Goal: Find specific page/section: Find specific page/section

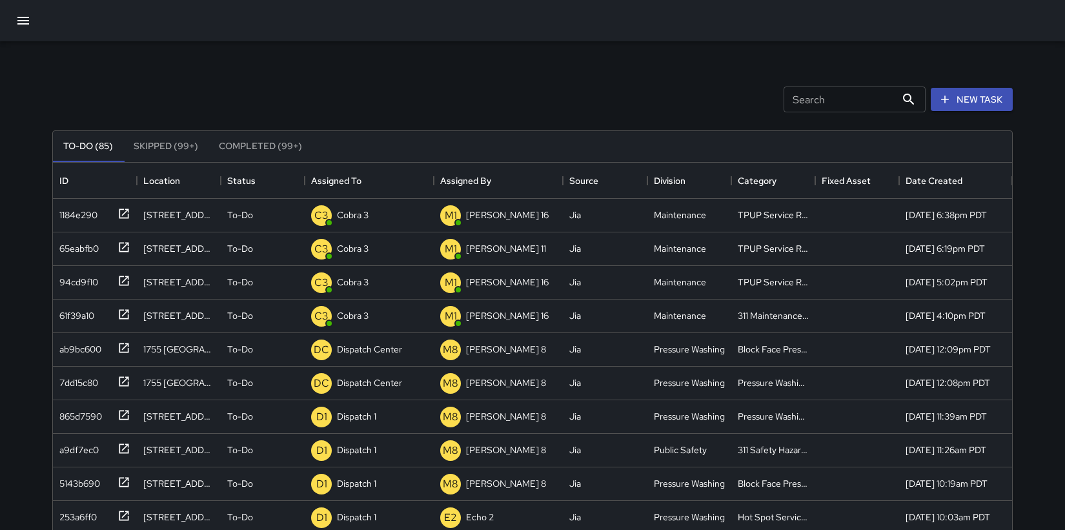
click at [24, 23] on icon "button" at bounding box center [22, 20] width 15 height 15
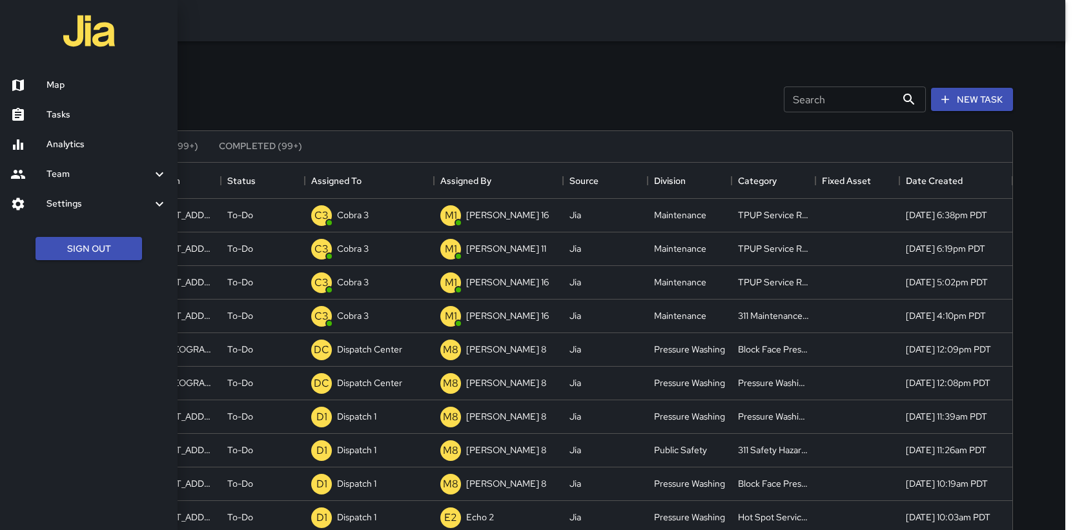
click at [53, 81] on h6 "Map" at bounding box center [106, 85] width 121 height 14
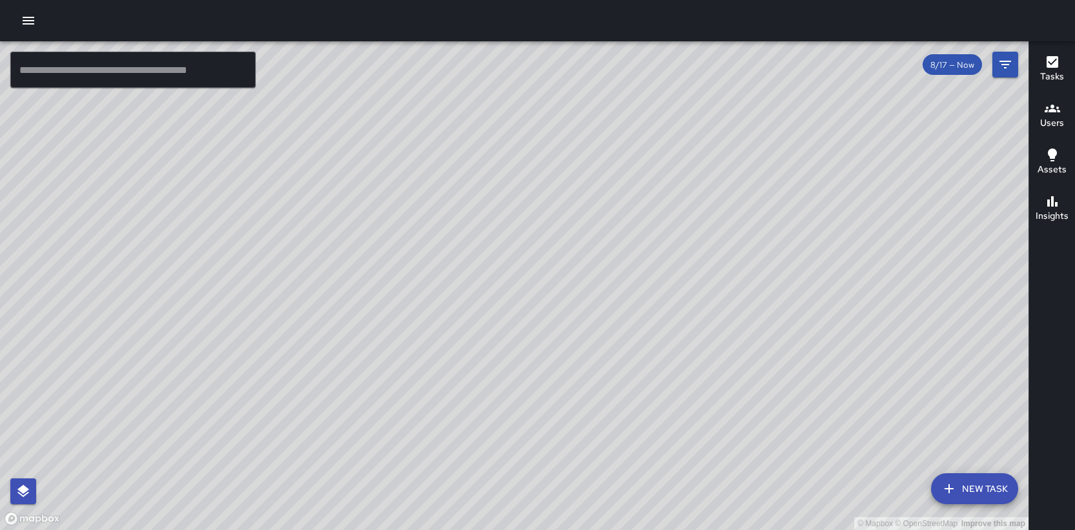
click at [93, 73] on input "text" at bounding box center [132, 70] width 245 height 36
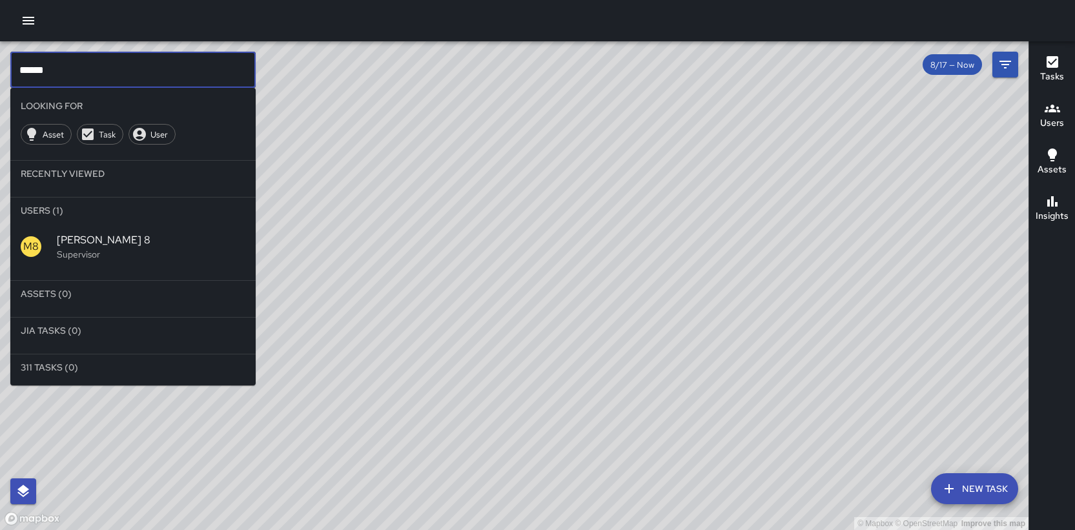
drag, startPoint x: 92, startPoint y: 247, endPoint x: 103, endPoint y: 247, distance: 10.3
click at [92, 247] on div "[PERSON_NAME] 8 Supervisor" at bounding box center [151, 246] width 189 height 28
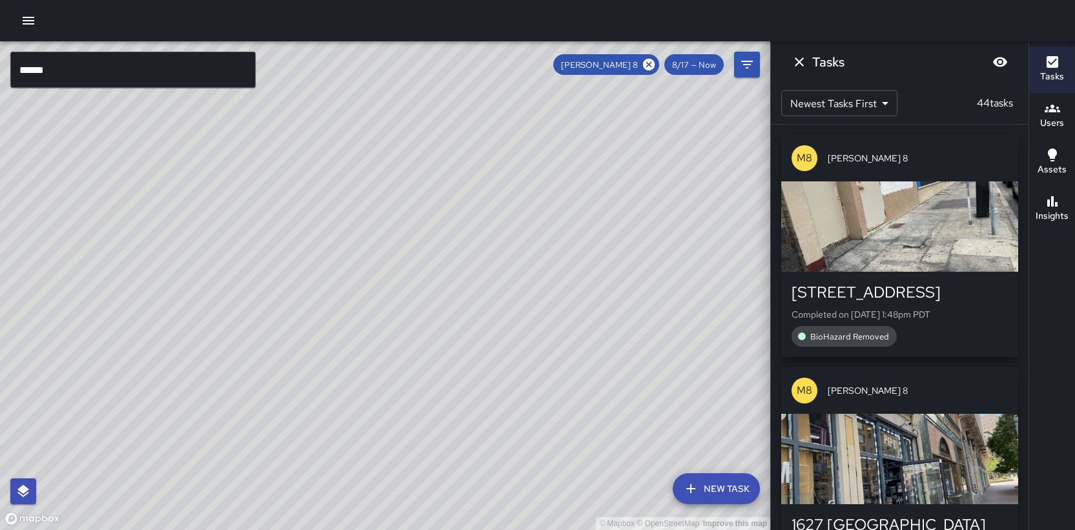
drag, startPoint x: 261, startPoint y: 232, endPoint x: 525, endPoint y: 238, distance: 263.5
click at [527, 241] on div "© Mapbox © OpenStreetMap Improve this map" at bounding box center [385, 285] width 770 height 489
drag, startPoint x: 393, startPoint y: 329, endPoint x: 540, endPoint y: 225, distance: 180.2
click at [540, 225] on div "© Mapbox © OpenStreetMap Improve this map" at bounding box center [385, 285] width 770 height 489
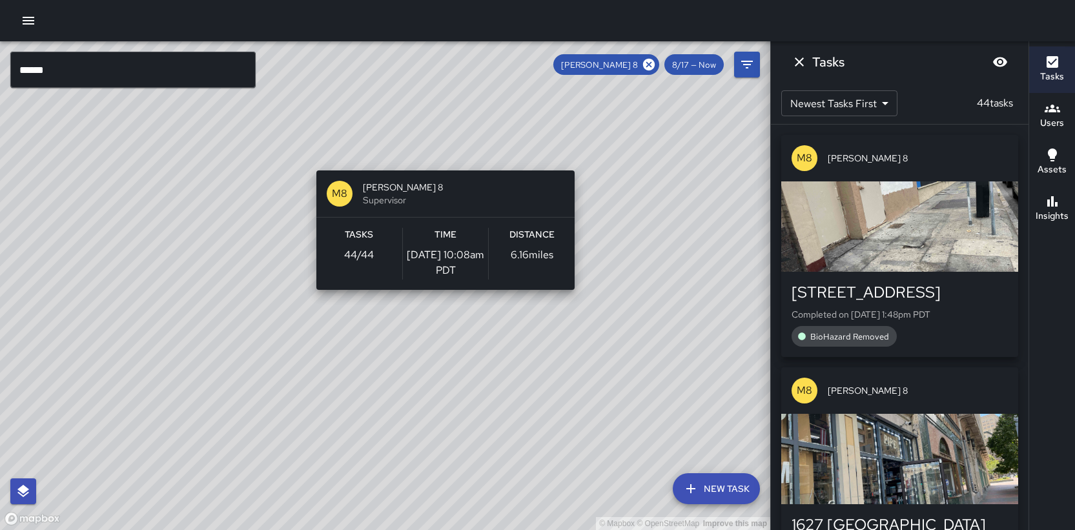
click at [440, 163] on div "© Mapbox © OpenStreetMap Improve this map M8 [PERSON_NAME] 8 Supervisor Tasks 4…" at bounding box center [385, 285] width 770 height 489
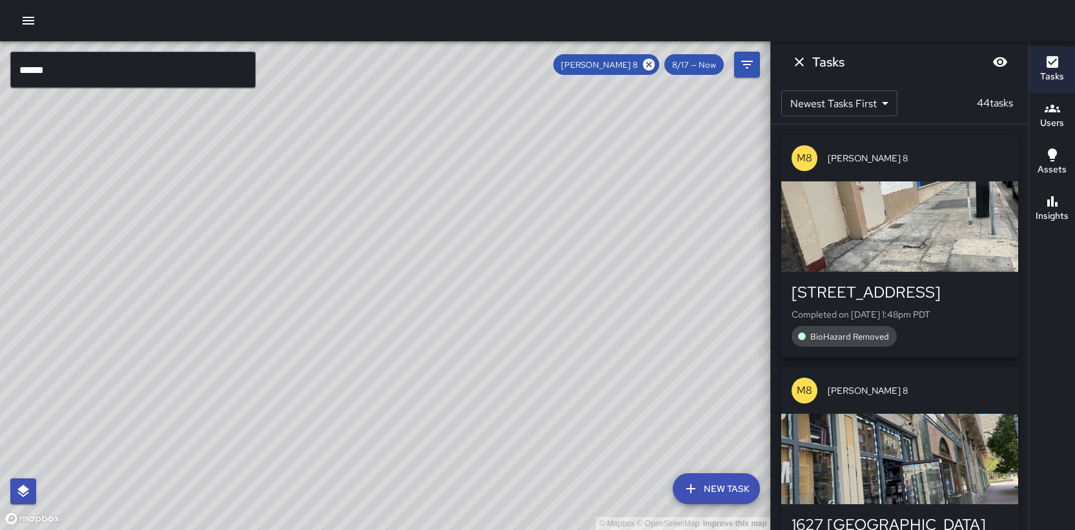
drag, startPoint x: 495, startPoint y: 148, endPoint x: 469, endPoint y: 229, distance: 83.9
click at [469, 229] on div "© Mapbox © OpenStreetMap Improve this map" at bounding box center [385, 285] width 770 height 489
click at [63, 71] on input "******" at bounding box center [132, 70] width 245 height 36
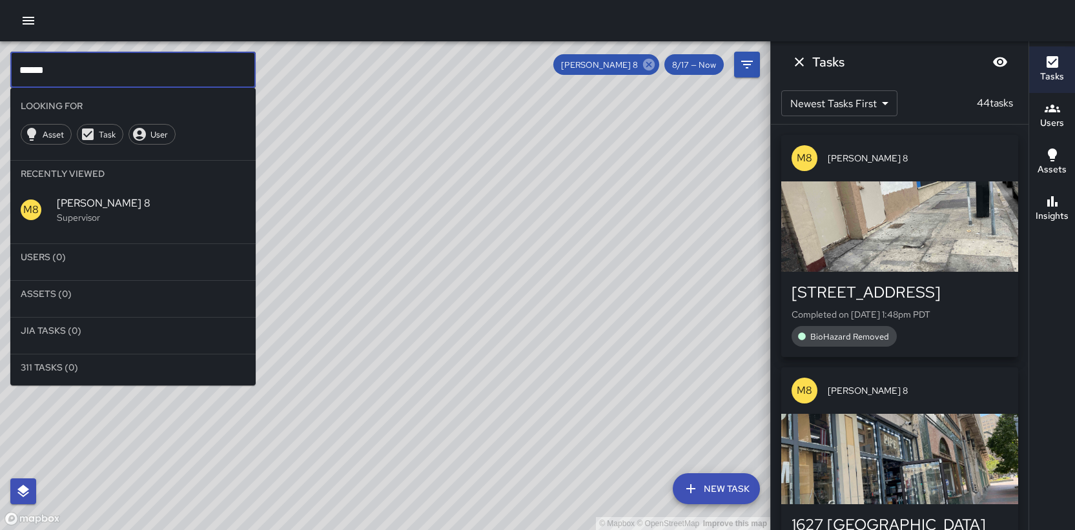
click at [647, 66] on icon at bounding box center [649, 64] width 14 height 14
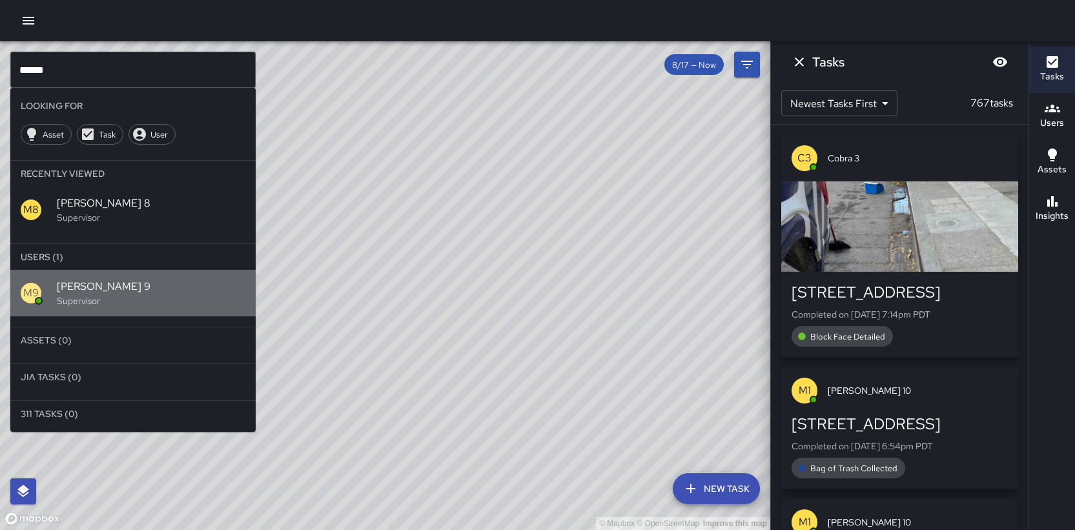
click at [92, 285] on span "[PERSON_NAME] 9" at bounding box center [151, 286] width 189 height 15
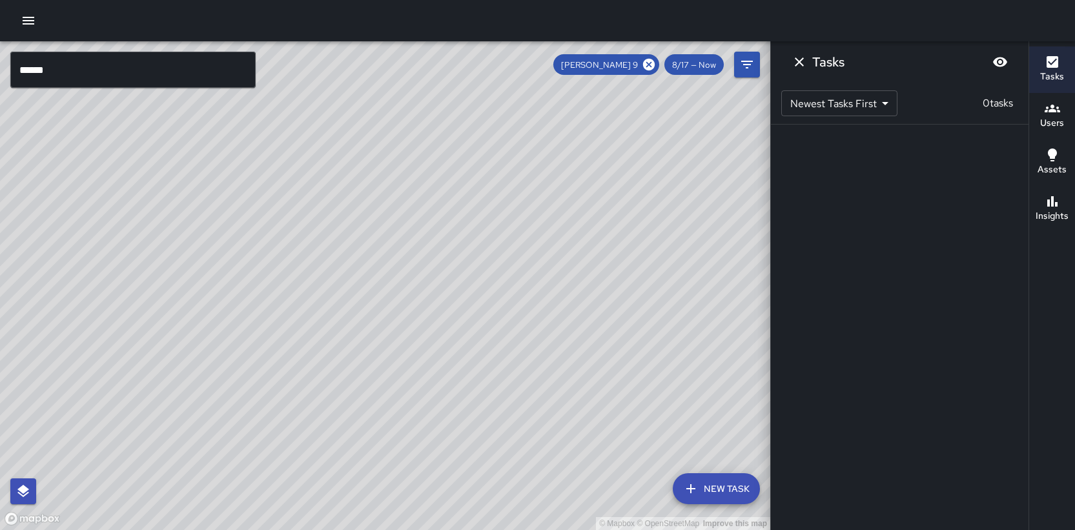
drag, startPoint x: 382, startPoint y: 277, endPoint x: 263, endPoint y: 396, distance: 168.4
click at [263, 396] on div "© Mapbox © OpenStreetMap Improve this map" at bounding box center [385, 285] width 770 height 489
drag, startPoint x: 369, startPoint y: 223, endPoint x: 403, endPoint y: 208, distance: 37.0
click at [409, 213] on div "© Mapbox © OpenStreetMap Improve this map" at bounding box center [385, 285] width 770 height 489
click at [66, 71] on input "******" at bounding box center [132, 70] width 245 height 36
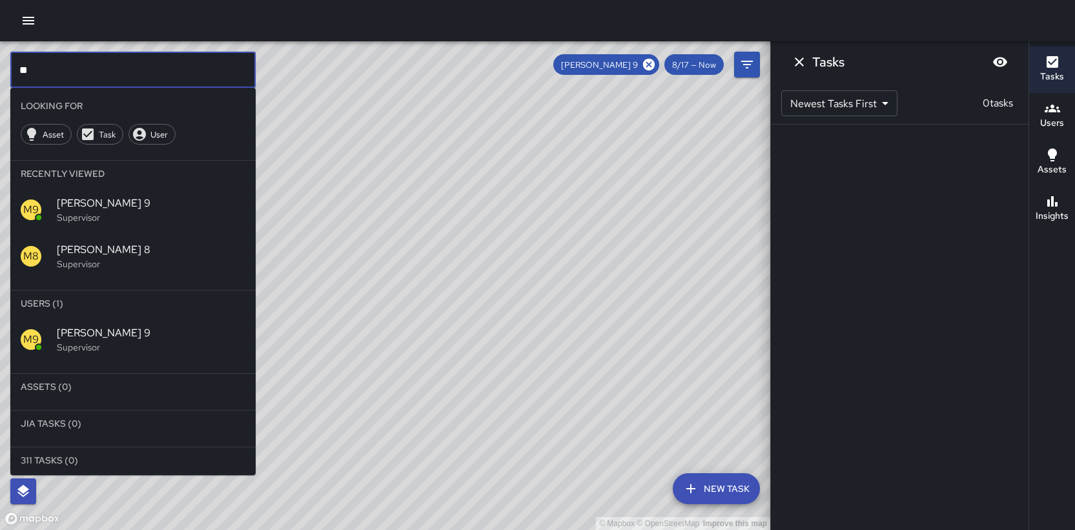
type input "*"
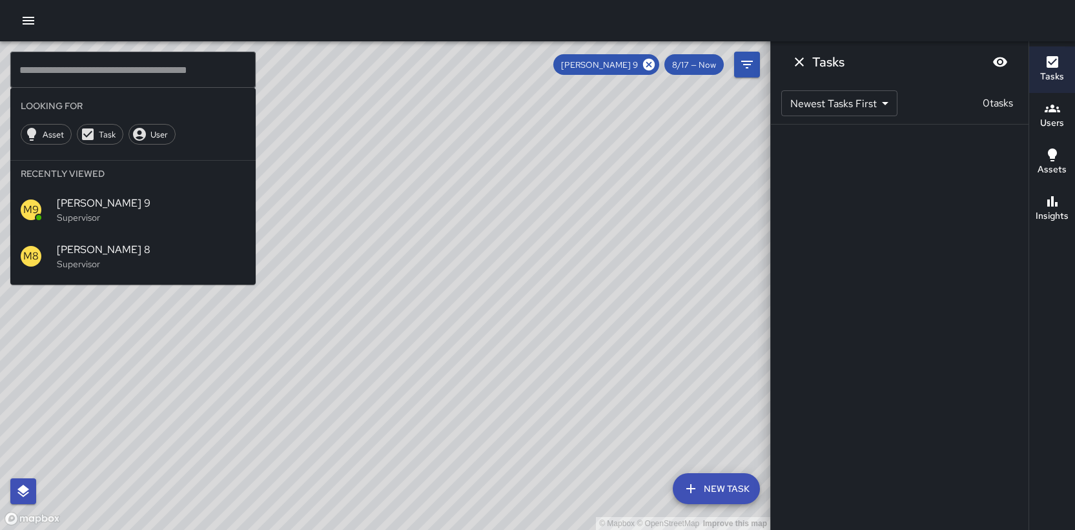
click at [337, 291] on div "© Mapbox © OpenStreetMap Improve this map" at bounding box center [385, 285] width 770 height 489
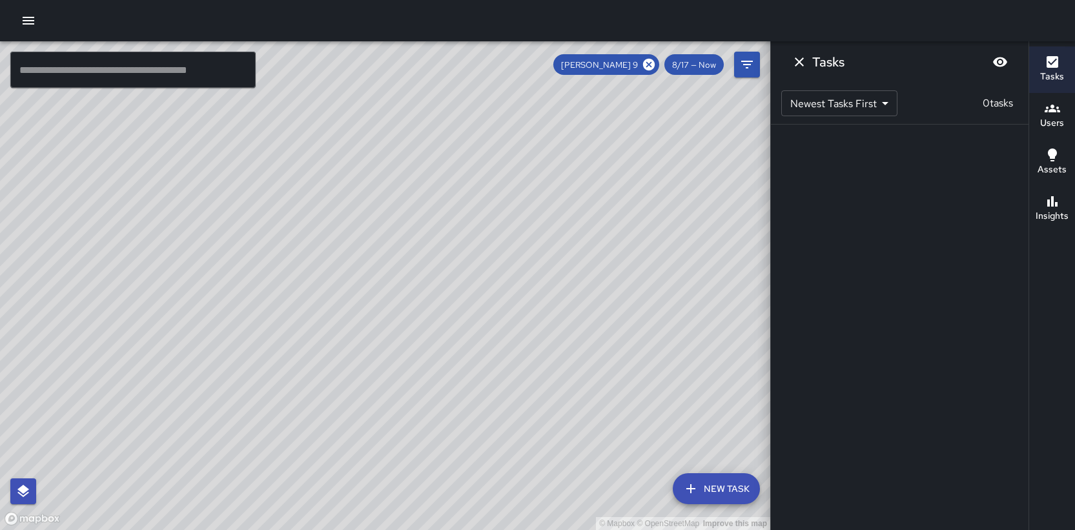
drag, startPoint x: 228, startPoint y: 301, endPoint x: 237, endPoint y: 68, distance: 233.2
click at [236, 67] on div "© Mapbox © OpenStreetMap Improve this map ​ New Task [PERSON_NAME] 9 8/17 — Now…" at bounding box center [385, 285] width 770 height 489
drag, startPoint x: 256, startPoint y: 204, endPoint x: 469, endPoint y: 372, distance: 271.7
click at [471, 374] on div "© Mapbox © OpenStreetMap Improve this map" at bounding box center [385, 285] width 770 height 489
drag, startPoint x: 371, startPoint y: 272, endPoint x: 568, endPoint y: 264, distance: 197.7
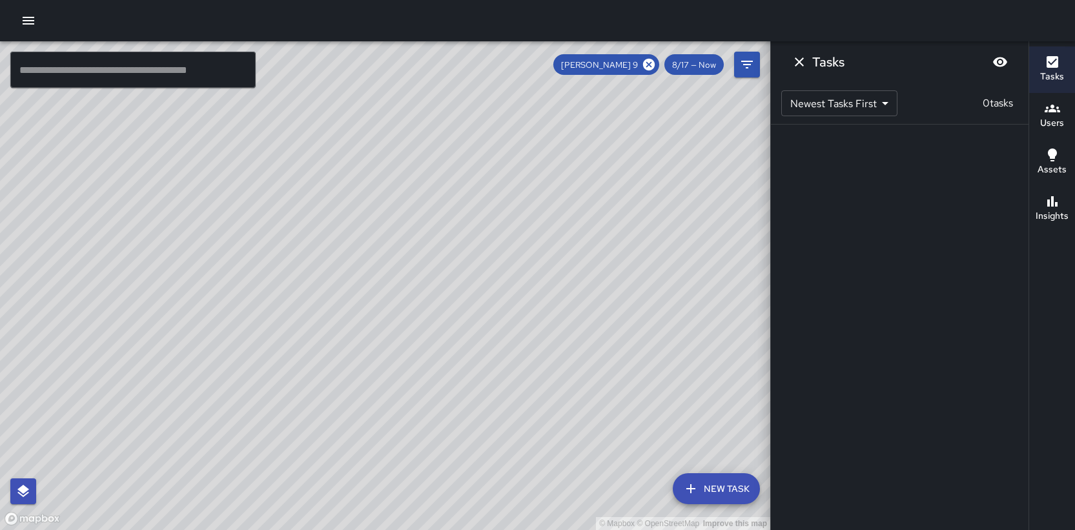
click at [568, 264] on div "© Mapbox © OpenStreetMap Improve this map" at bounding box center [385, 285] width 770 height 489
drag, startPoint x: 407, startPoint y: 307, endPoint x: 379, endPoint y: 316, distance: 29.2
click at [385, 320] on div "© Mapbox © OpenStreetMap Improve this map" at bounding box center [385, 285] width 770 height 489
drag, startPoint x: 473, startPoint y: 345, endPoint x: 310, endPoint y: 105, distance: 290.6
click at [310, 105] on div "© Mapbox © OpenStreetMap Improve this map" at bounding box center [385, 285] width 770 height 489
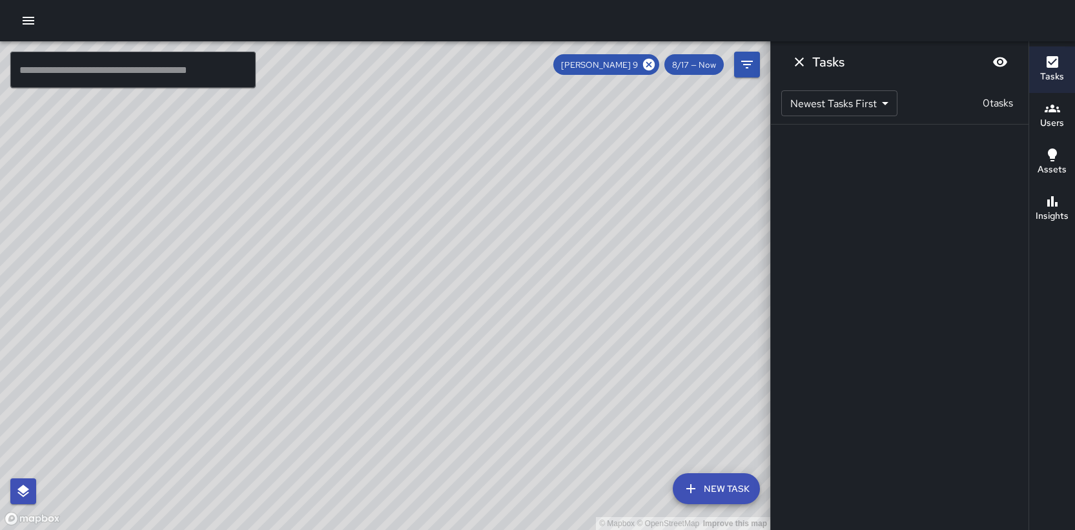
click at [190, 285] on div "© Mapbox © OpenStreetMap Improve this map" at bounding box center [385, 285] width 770 height 489
drag, startPoint x: 361, startPoint y: 281, endPoint x: 360, endPoint y: 288, distance: 7.2
click at [359, 289] on div "© Mapbox © OpenStreetMap Improve this map" at bounding box center [385, 285] width 770 height 489
drag, startPoint x: 376, startPoint y: 262, endPoint x: 342, endPoint y: 347, distance: 91.6
click at [336, 351] on div "© Mapbox © OpenStreetMap Improve this map" at bounding box center [385, 285] width 770 height 489
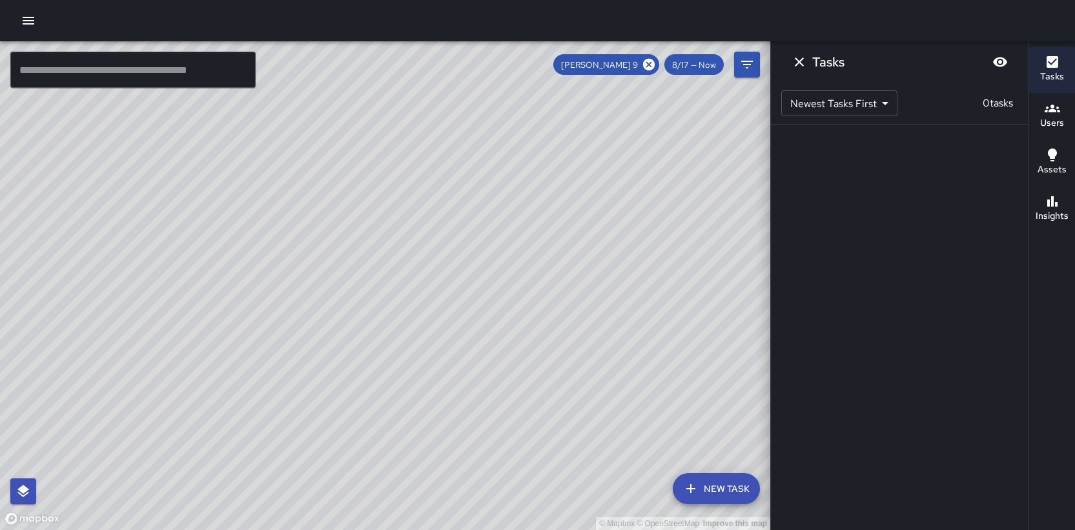
click at [92, 55] on input "text" at bounding box center [132, 70] width 245 height 36
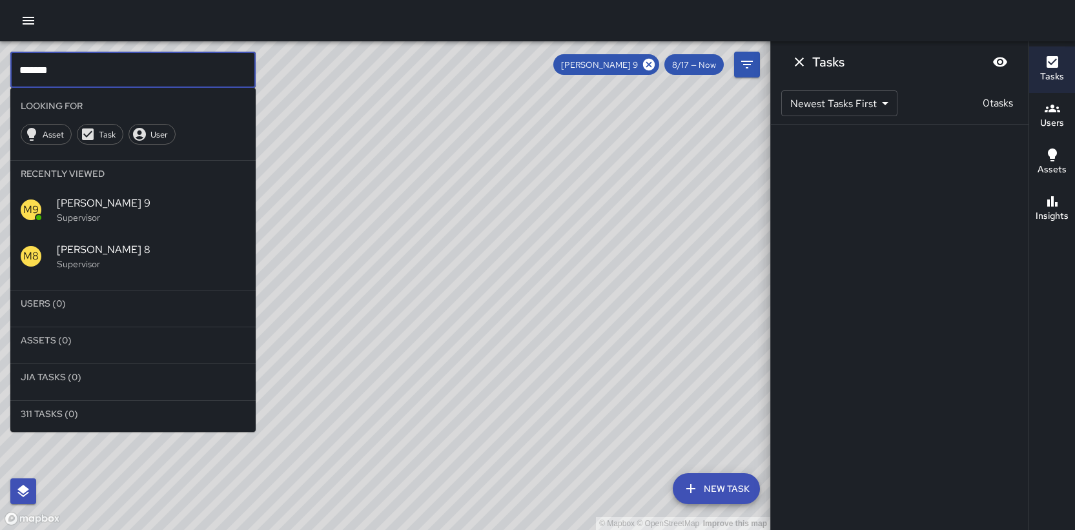
type input "*******"
click at [655, 65] on icon at bounding box center [649, 64] width 14 height 14
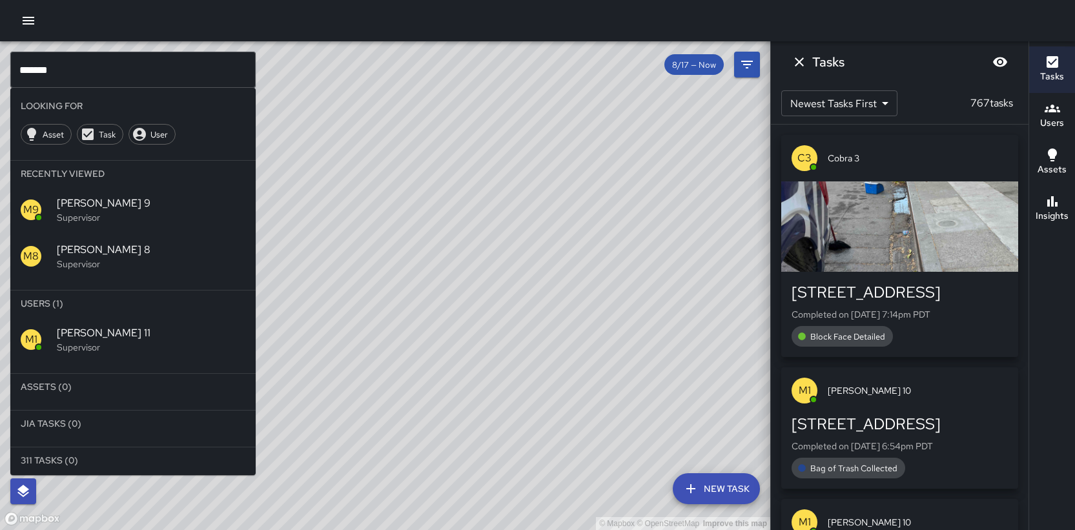
click at [83, 337] on span "[PERSON_NAME] 11" at bounding box center [151, 332] width 189 height 15
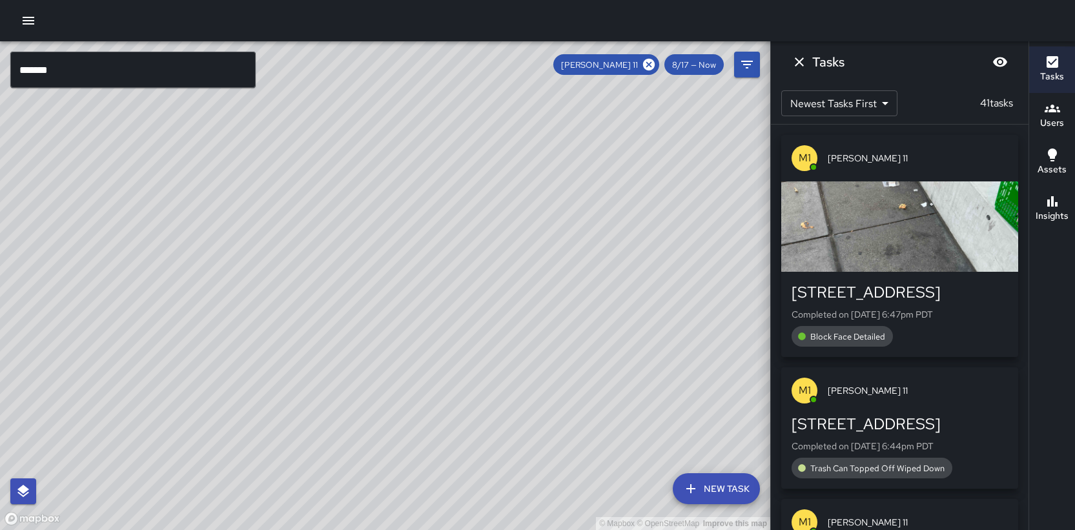
drag, startPoint x: 446, startPoint y: 222, endPoint x: 236, endPoint y: 368, distance: 255.6
click at [236, 368] on div "© Mapbox © OpenStreetMap Improve this map" at bounding box center [385, 285] width 770 height 489
click at [800, 65] on icon "Dismiss" at bounding box center [798, 61] width 15 height 15
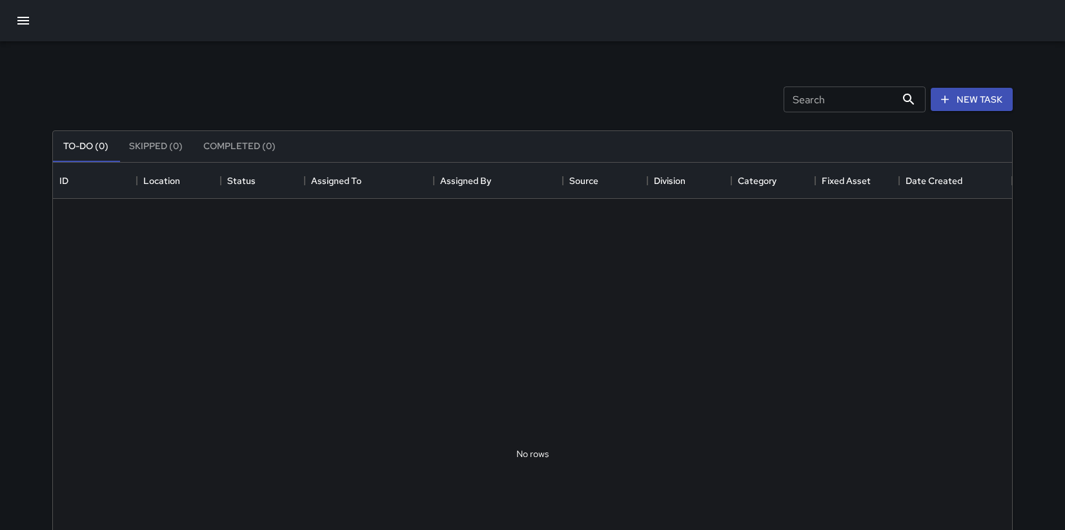
scroll to position [537, 950]
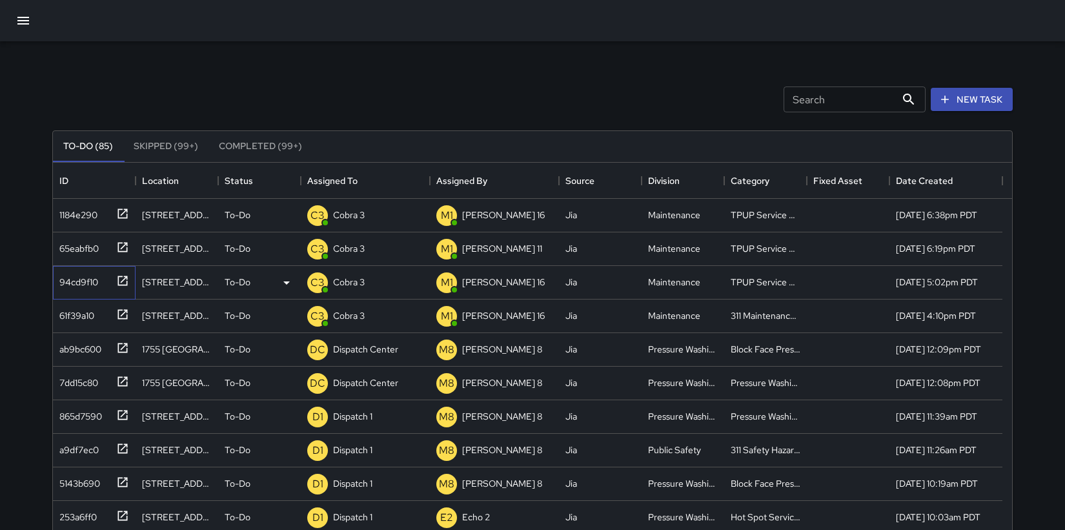
click at [77, 289] on div "94cd9f10" at bounding box center [91, 279] width 75 height 21
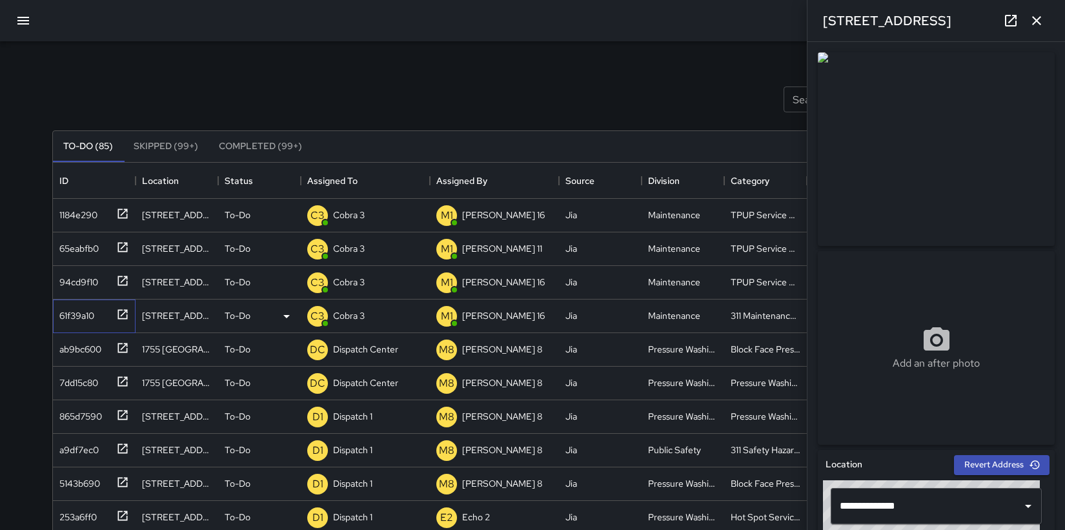
click at [83, 317] on div "61f39a10" at bounding box center [74, 313] width 40 height 18
click at [356, 317] on p "Cobra 3" at bounding box center [349, 315] width 32 height 13
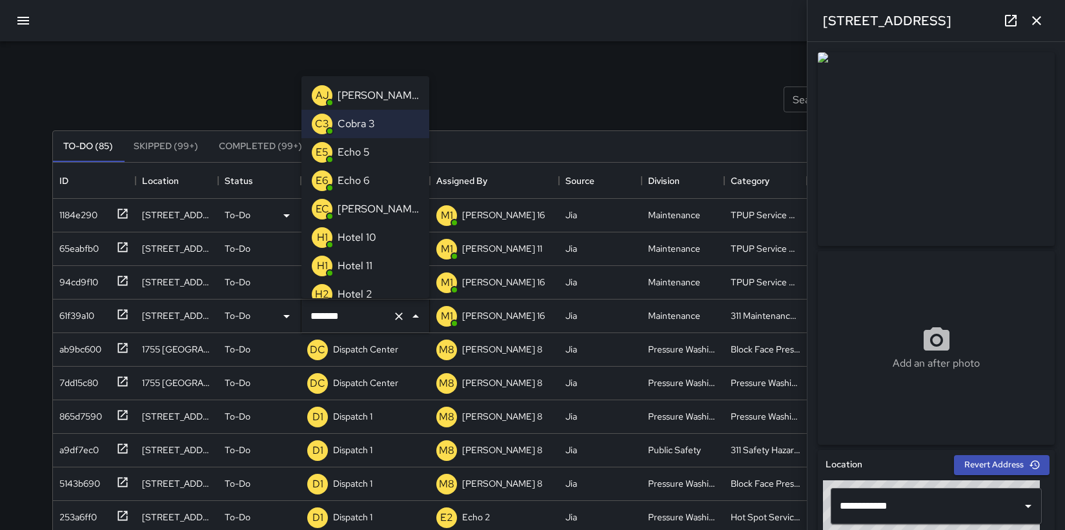
drag, startPoint x: 361, startPoint y: 221, endPoint x: 358, endPoint y: 214, distance: 7.8
click at [358, 214] on li "EC [PERSON_NAME]" at bounding box center [365, 209] width 128 height 28
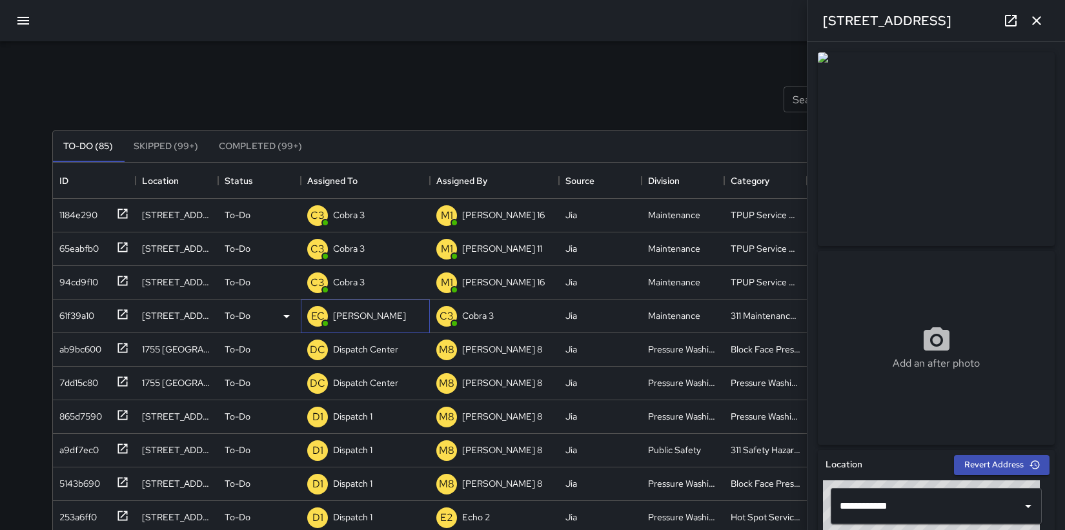
click at [347, 314] on p "[PERSON_NAME]" at bounding box center [369, 315] width 73 height 13
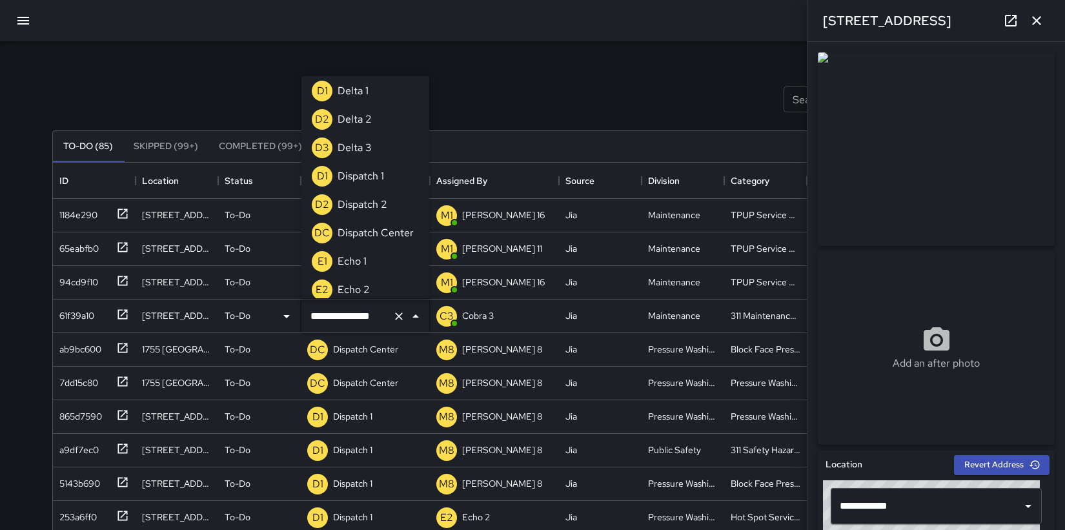
scroll to position [663, 0]
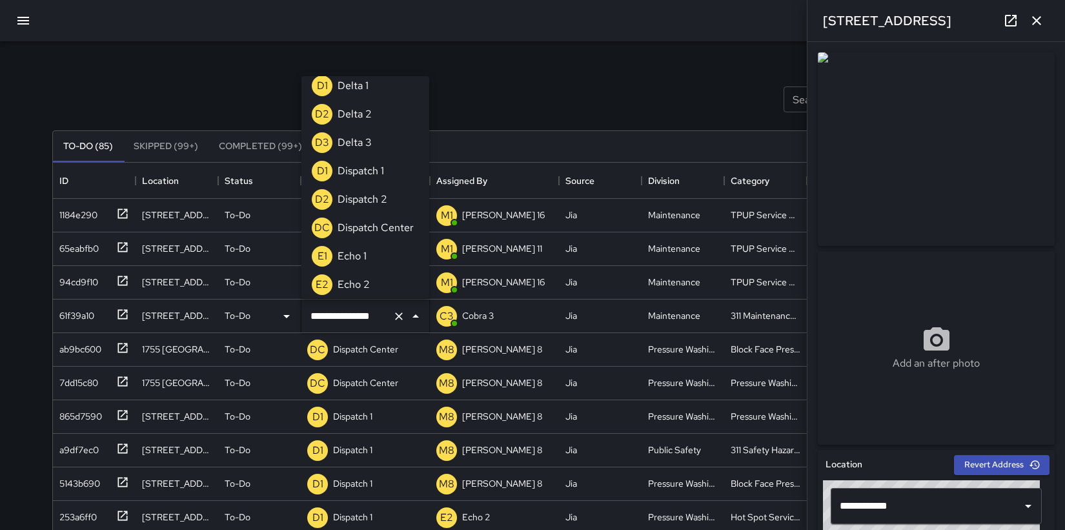
click at [363, 227] on p "Dispatch Center" at bounding box center [376, 227] width 76 height 15
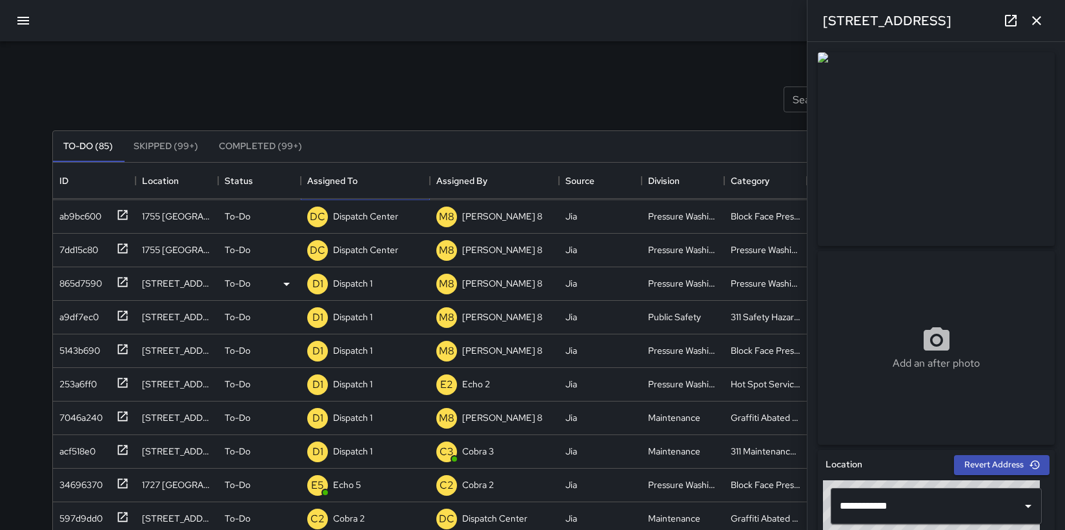
scroll to position [141, 0]
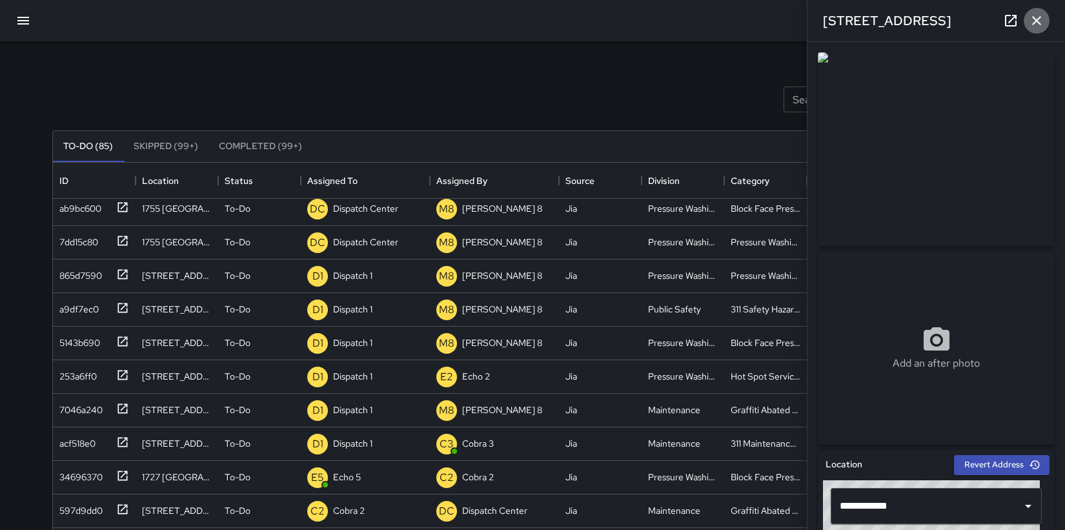
click at [1035, 24] on icon "button" at bounding box center [1036, 20] width 15 height 15
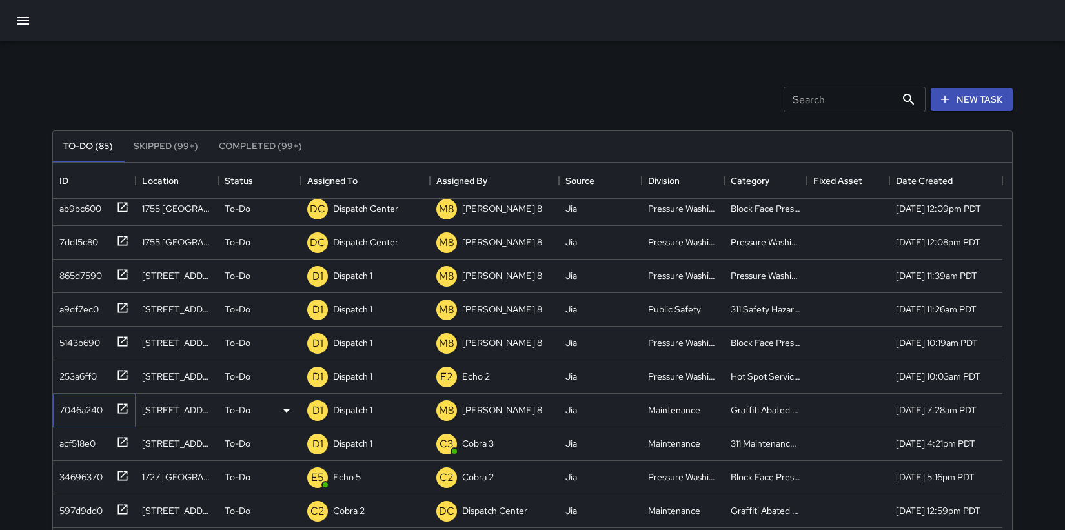
click at [82, 409] on div "7046a240" at bounding box center [78, 407] width 48 height 18
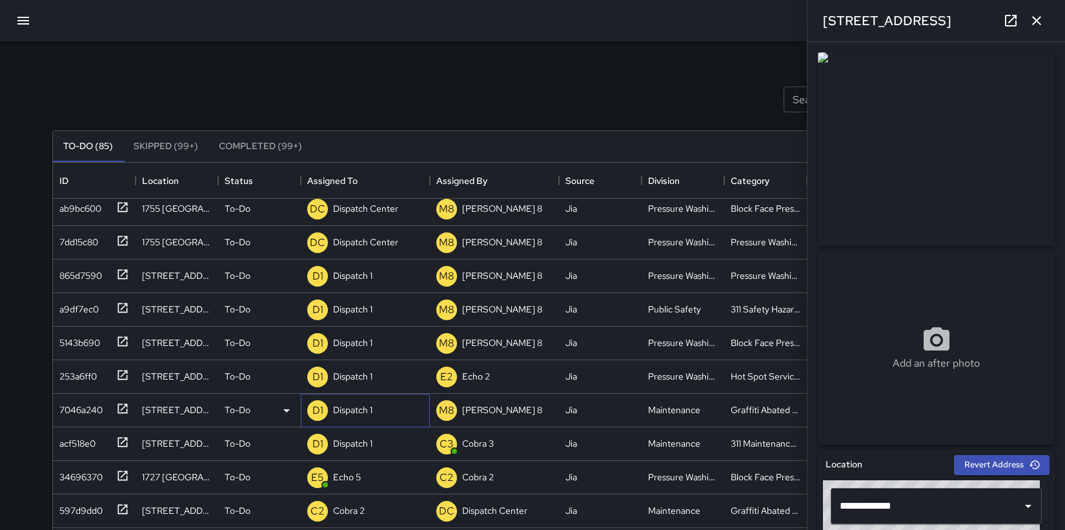
click at [350, 407] on p "Dispatch 1" at bounding box center [352, 409] width 39 height 13
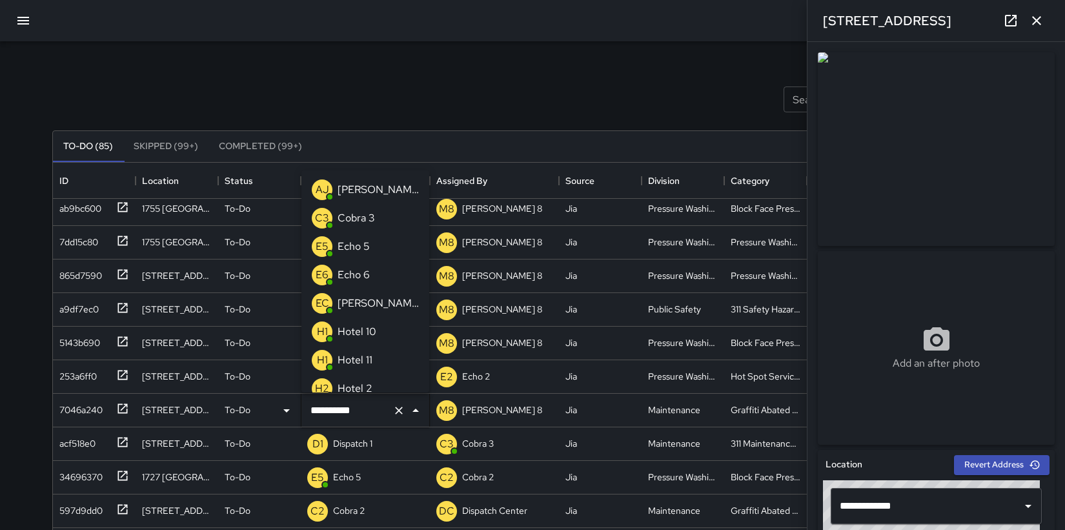
scroll to position [550, 0]
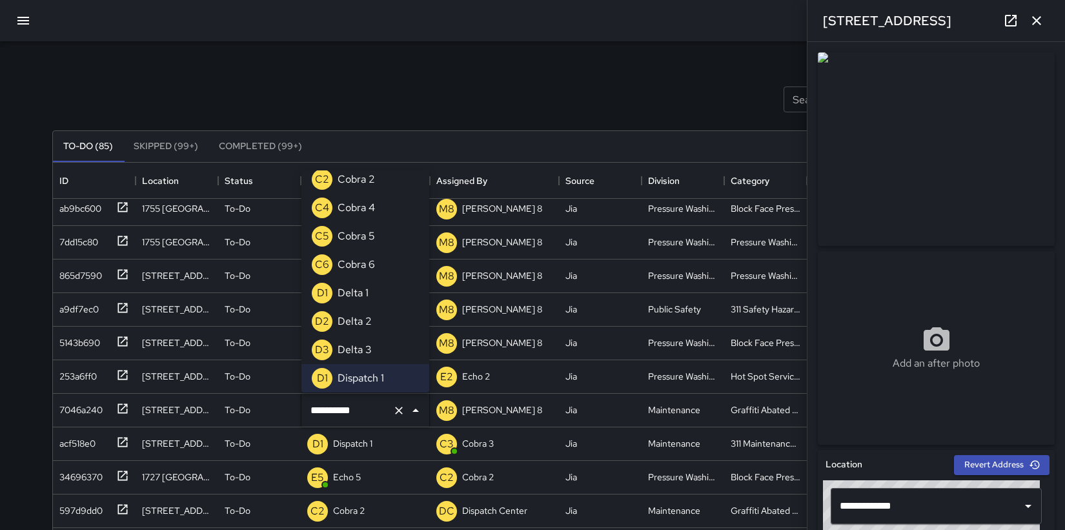
click at [376, 264] on div "Cobra 6" at bounding box center [356, 264] width 43 height 21
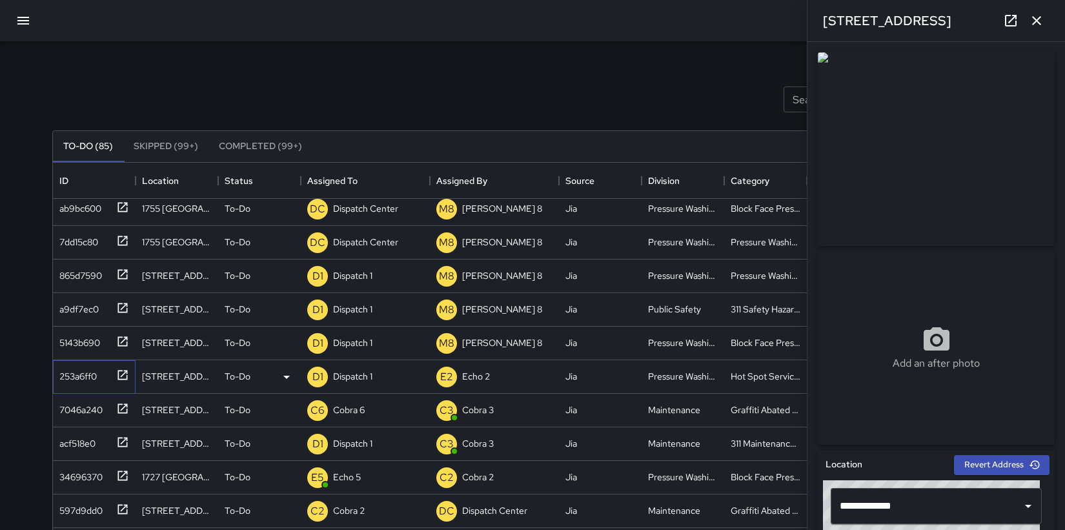
click at [95, 379] on div "253a6ff0" at bounding box center [75, 374] width 43 height 18
click at [363, 376] on p "Dispatch 1" at bounding box center [352, 376] width 39 height 13
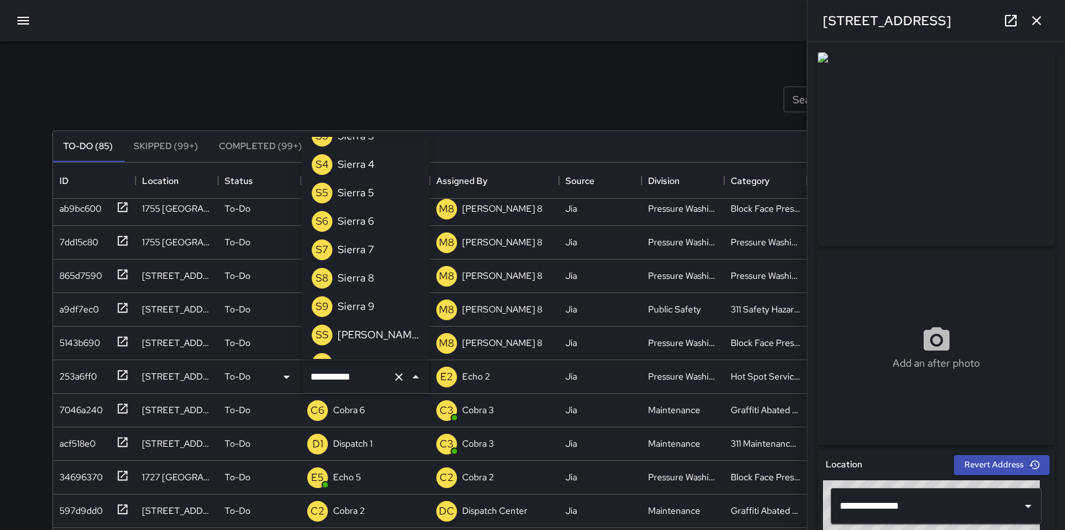
scroll to position [2032, 0]
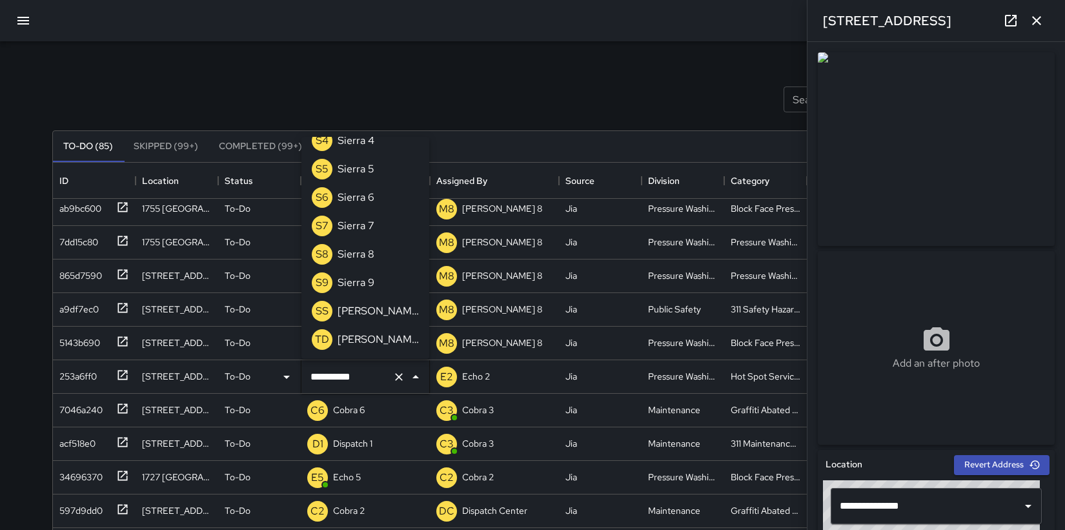
click at [354, 378] on input "**********" at bounding box center [347, 377] width 80 height 25
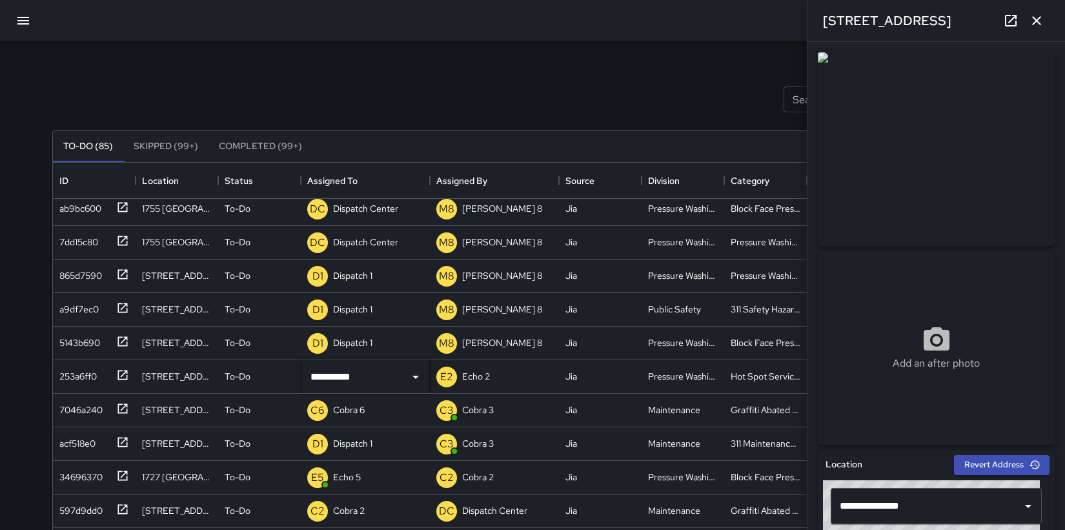
click at [475, 70] on div "Search Search New Task" at bounding box center [533, 99] width 966 height 67
click at [83, 342] on div "5143b690" at bounding box center [77, 340] width 46 height 18
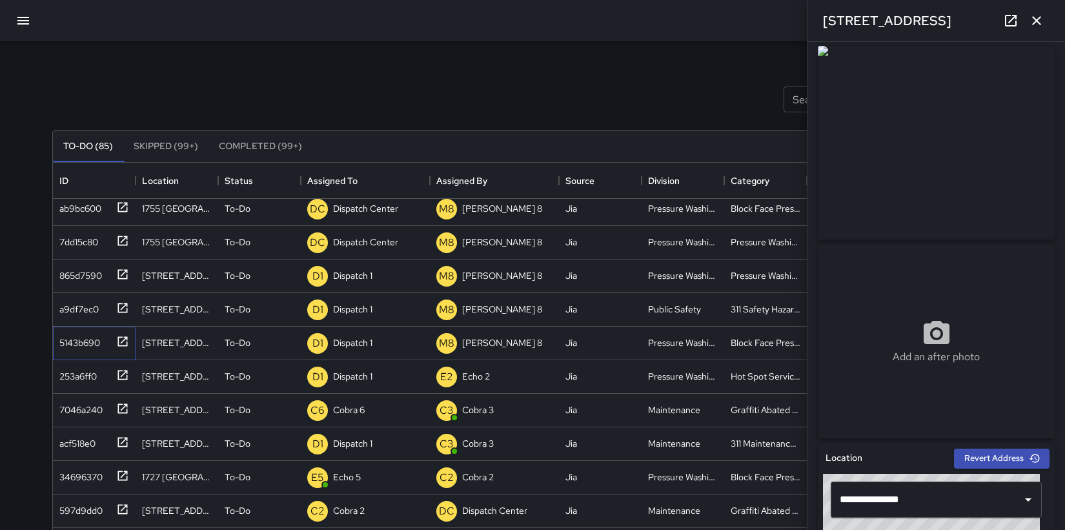
scroll to position [0, 0]
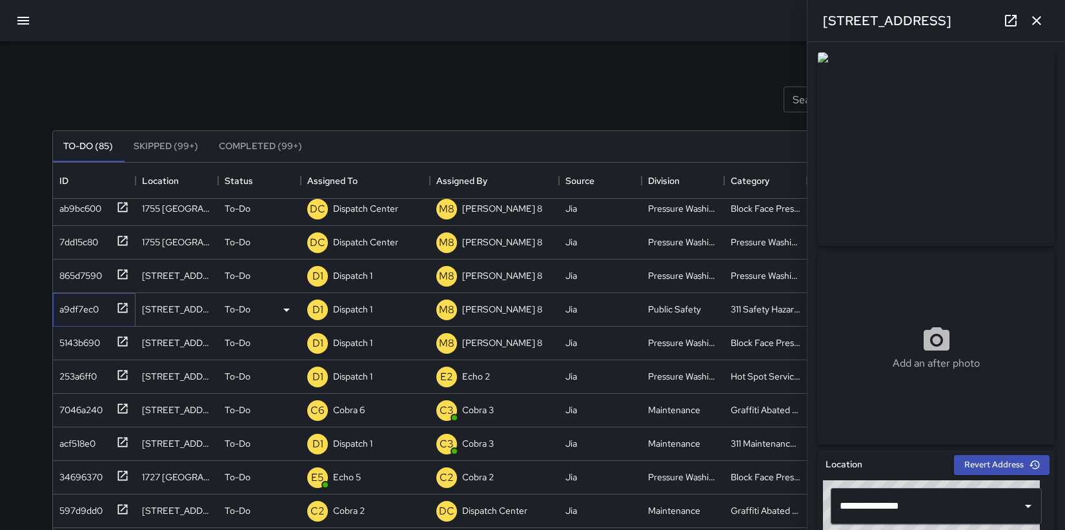
click at [72, 311] on div "a9df7ec0" at bounding box center [76, 307] width 45 height 18
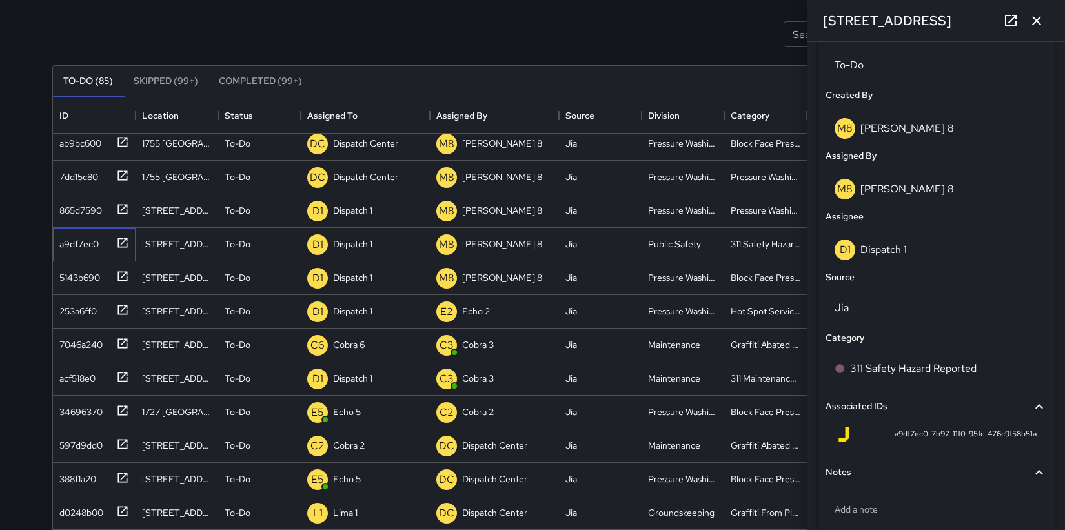
scroll to position [621, 0]
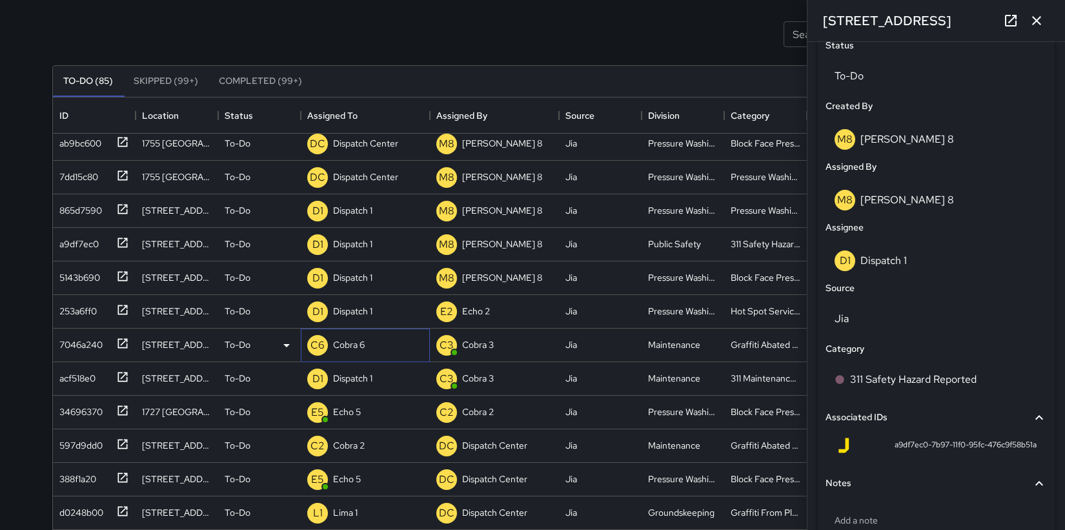
click at [350, 348] on p "Cobra 6" at bounding box center [349, 344] width 32 height 13
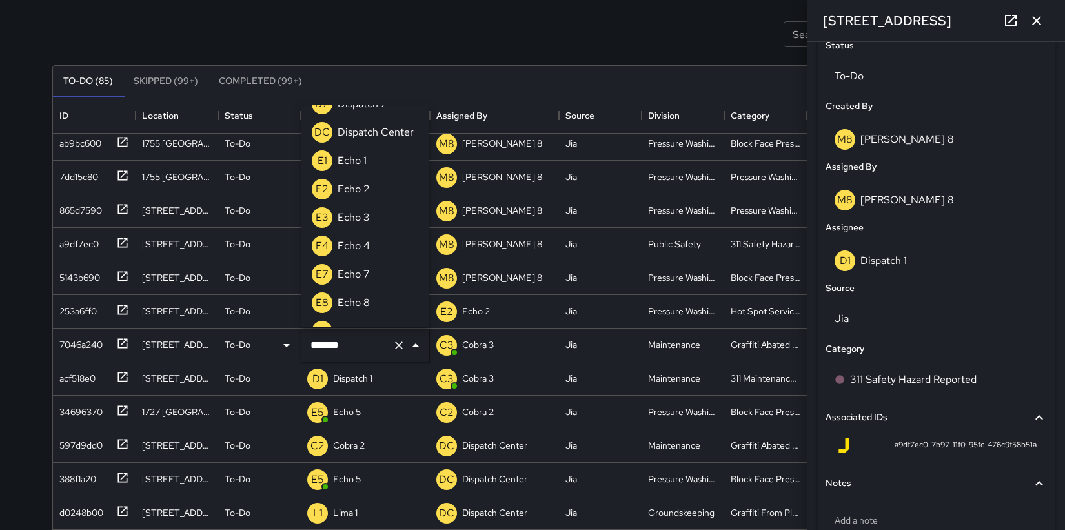
scroll to position [796, 0]
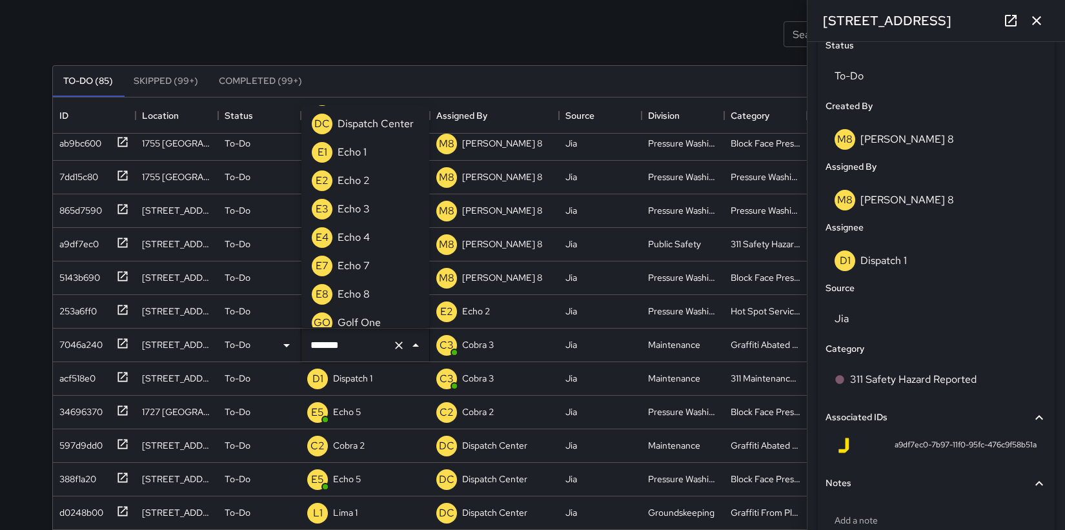
click at [360, 269] on p "Echo 7" at bounding box center [354, 265] width 32 height 15
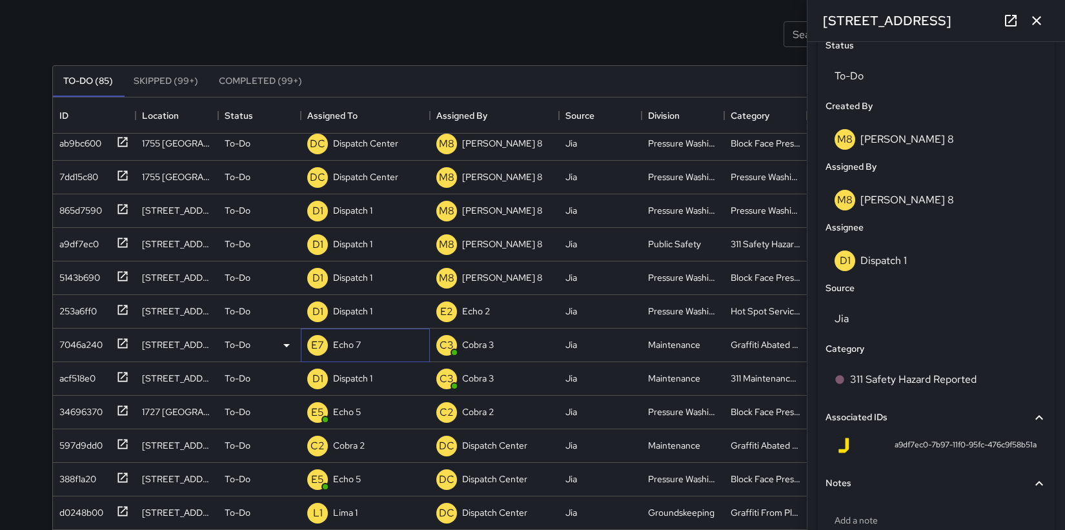
click at [366, 349] on div "E7 Echo 7" at bounding box center [365, 346] width 129 height 34
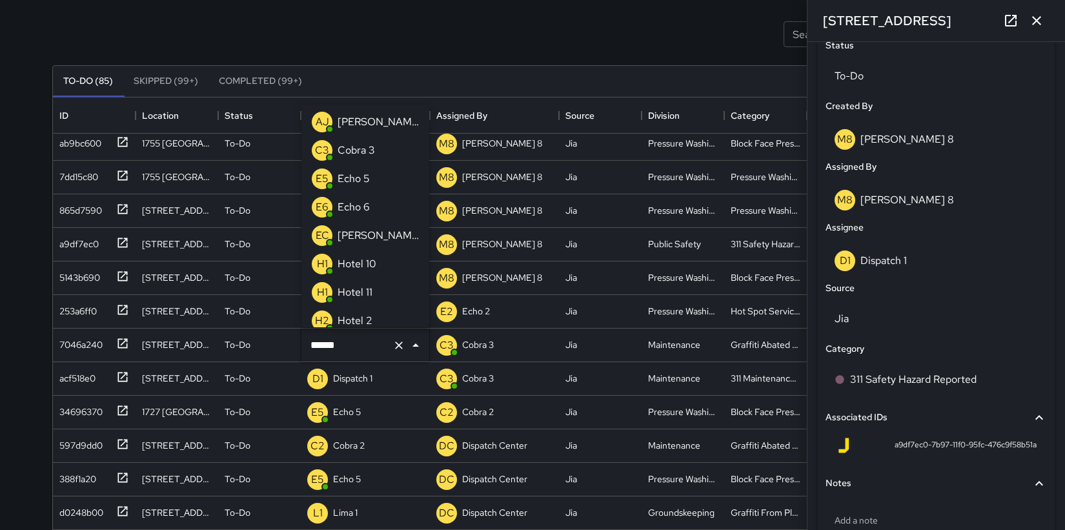
scroll to position [0, 0]
click at [367, 211] on p "Echo 6" at bounding box center [354, 209] width 32 height 15
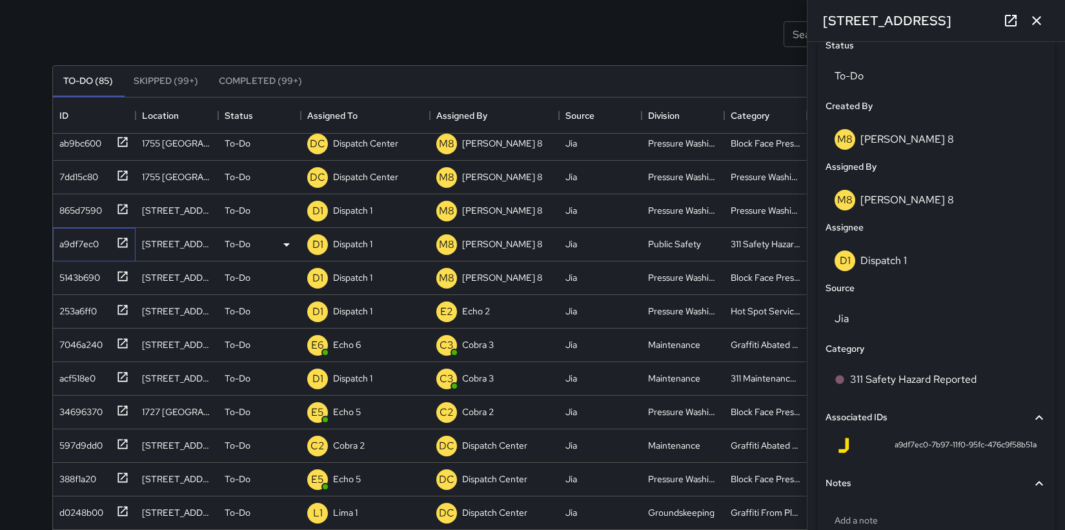
click at [63, 245] on div "a9df7ec0" at bounding box center [76, 241] width 45 height 18
